Goal: Book appointment/travel/reservation

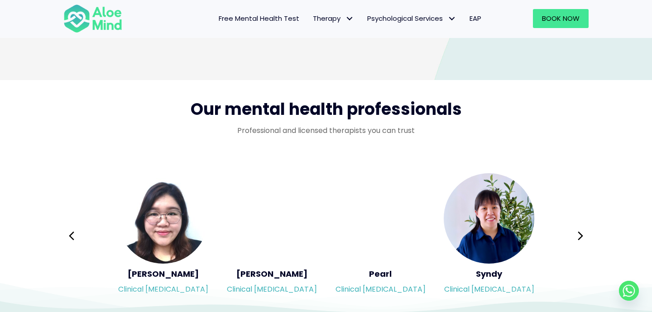
scroll to position [1406, 0]
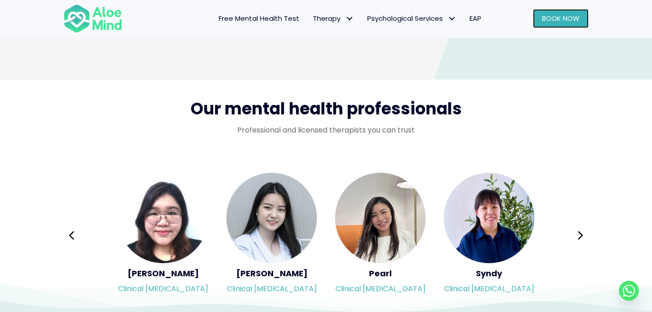
click at [552, 10] on link "Book Now" at bounding box center [561, 18] width 56 height 19
click at [581, 233] on div "Syndy Clinical [MEDICAL_DATA] Diveena Clinical [MEDICAL_DATA] Elynna Counsellor…" at bounding box center [325, 236] width 525 height 128
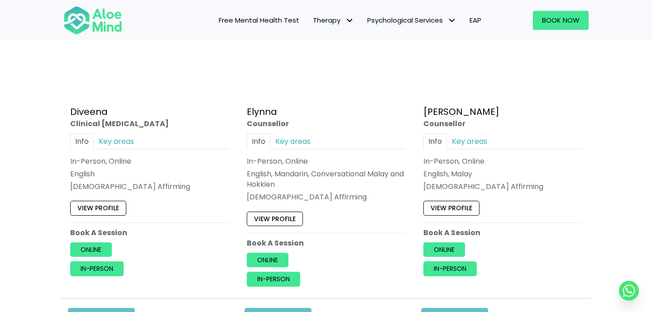
scroll to position [883, 0]
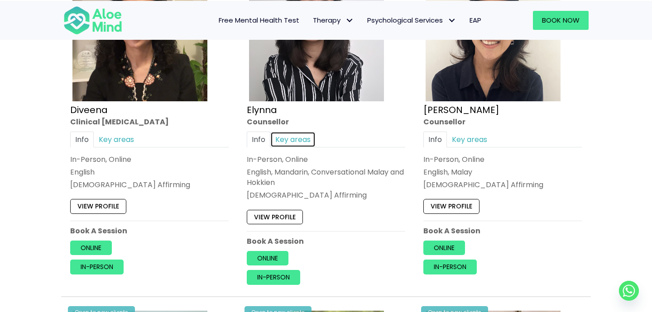
click at [292, 141] on link "Key areas" at bounding box center [292, 140] width 45 height 16
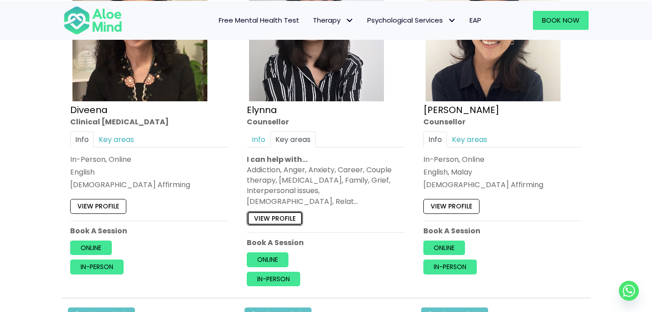
click at [270, 211] on link "View profile" at bounding box center [275, 218] width 56 height 14
click at [262, 144] on link "Info" at bounding box center [259, 140] width 24 height 16
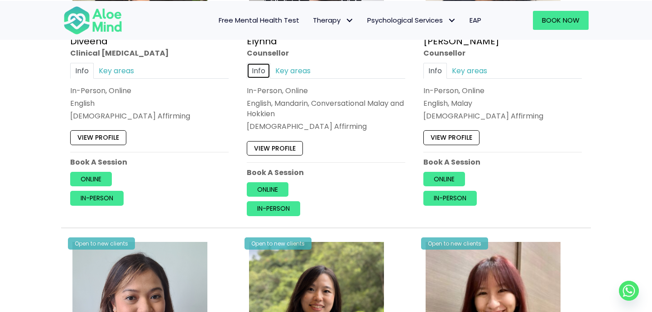
scroll to position [954, 0]
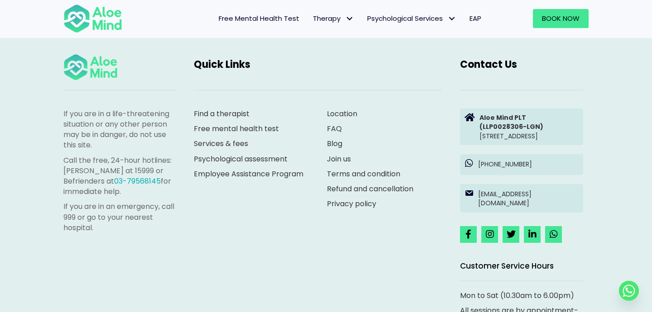
scroll to position [897, 0]
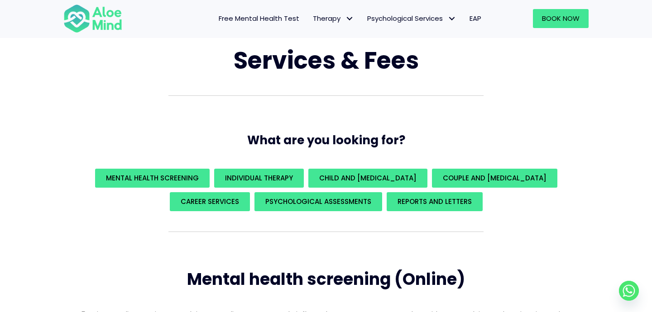
scroll to position [52, 0]
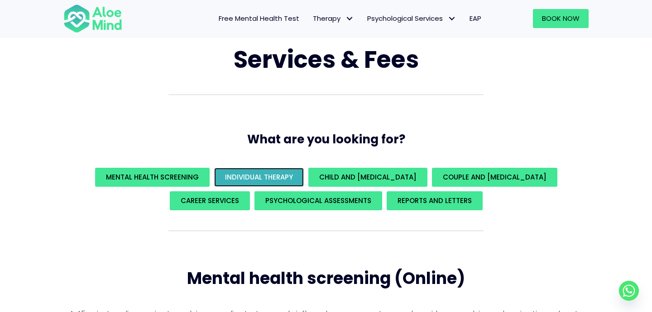
click at [261, 183] on link "Individual Therapy" at bounding box center [259, 177] width 90 height 19
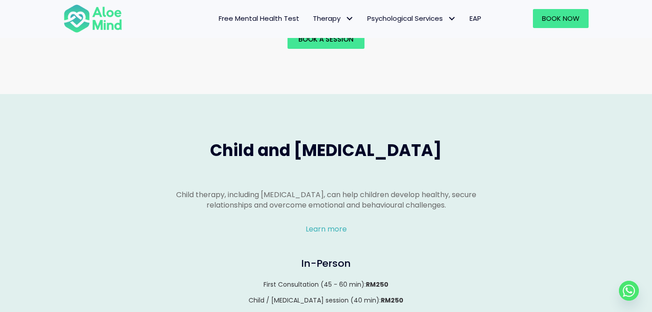
scroll to position [928, 0]
